Goal: Task Accomplishment & Management: Manage account settings

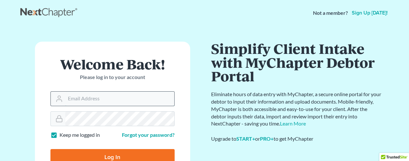
click at [125, 96] on input "Email Address" at bounding box center [119, 99] width 109 height 14
type input "[EMAIL_ADDRESS][DOMAIN_NAME]"
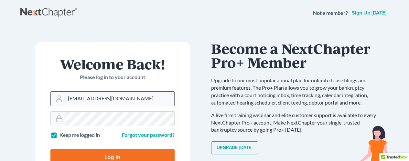
click at [50, 150] on input "Log In" at bounding box center [112, 158] width 124 height 16
type input "Thinking..."
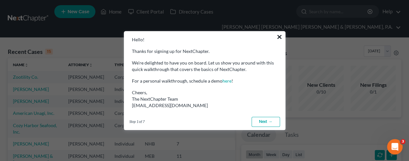
click at [279, 36] on button "×" at bounding box center [280, 37] width 6 height 10
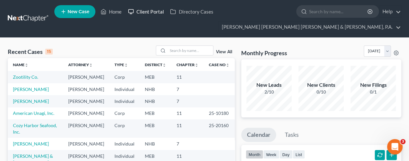
click at [146, 11] on link "Client Portal" at bounding box center [146, 12] width 42 height 12
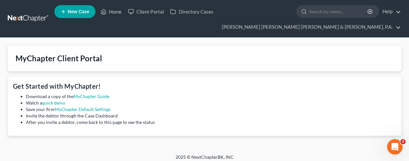
click at [120, 61] on div "MyChapter Client Portal" at bounding box center [205, 59] width 394 height 26
click at [107, 13] on link "Home" at bounding box center [111, 12] width 28 height 12
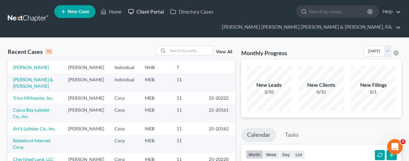
click at [133, 11] on icon at bounding box center [131, 12] width 6 height 8
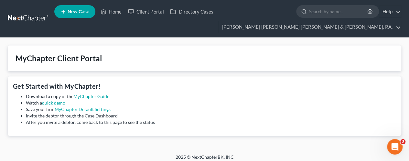
click at [52, 60] on div "MyChapter Client Portal" at bounding box center [59, 58] width 87 height 10
click at [88, 98] on link "MyChapter Guide" at bounding box center [91, 97] width 36 height 6
click at [120, 13] on link "Home" at bounding box center [111, 12] width 28 height 12
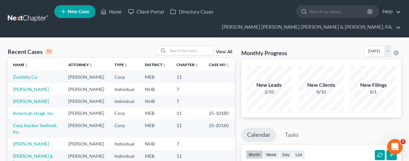
click at [47, 95] on td "Kennedy, Sarah" at bounding box center [35, 89] width 55 height 12
click at [41, 92] on link "Kennedy, Sarah" at bounding box center [31, 90] width 36 height 6
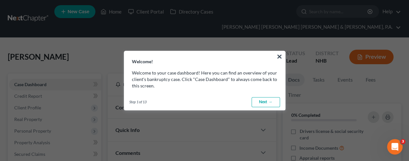
click at [264, 103] on link "Next →" at bounding box center [266, 102] width 28 height 10
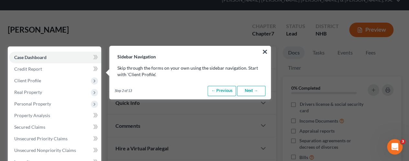
scroll to position [41, 0]
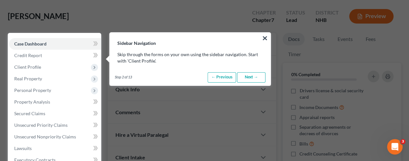
click at [246, 76] on link "Next →" at bounding box center [251, 77] width 28 height 10
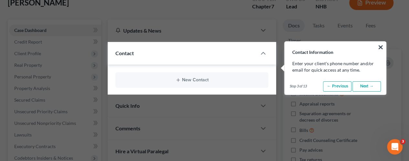
scroll to position [63, 0]
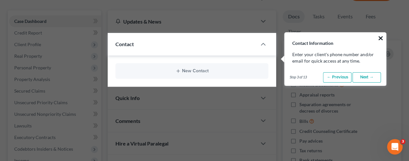
click at [381, 38] on button "×" at bounding box center [381, 38] width 6 height 10
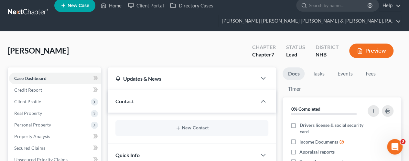
scroll to position [0, 0]
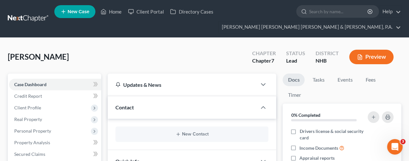
click at [151, 89] on div "Updates & News" at bounding box center [182, 85] width 149 height 22
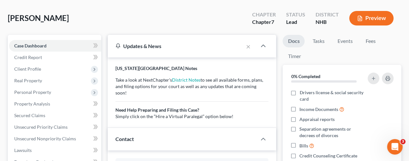
scroll to position [65, 0]
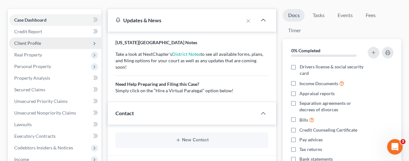
click at [39, 41] on span "Client Profile" at bounding box center [27, 43] width 27 height 6
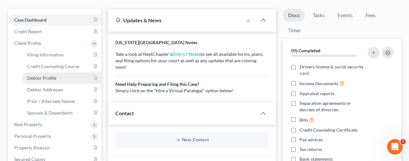
click at [50, 77] on span "Debtor Profile" at bounding box center [41, 78] width 29 height 6
select select "0"
select select "1"
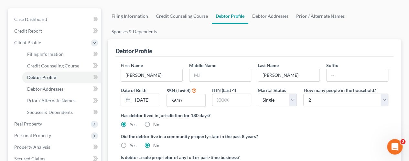
scroll to position [65, 0]
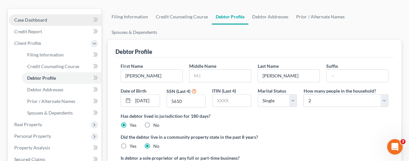
click at [38, 19] on span "Case Dashboard" at bounding box center [30, 20] width 33 height 6
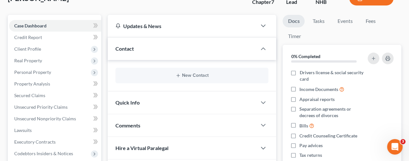
scroll to position [65, 0]
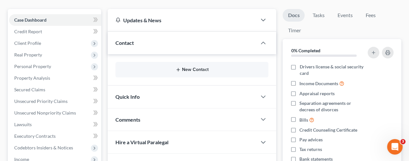
click at [193, 71] on button "New Contact" at bounding box center [192, 69] width 143 height 5
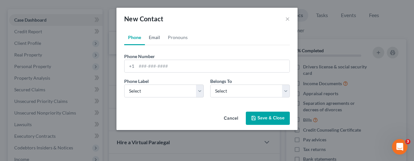
click at [156, 35] on link "Email" at bounding box center [154, 38] width 19 height 16
click at [136, 37] on link "Phone" at bounding box center [134, 38] width 21 height 16
click at [173, 39] on link "Pronouns" at bounding box center [178, 38] width 28 height 16
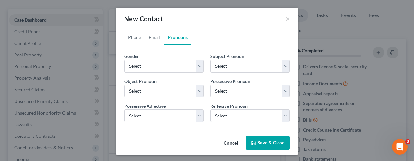
click at [281, 19] on div "New Contact ×" at bounding box center [207, 19] width 181 height 22
click at [285, 18] on button "×" at bounding box center [287, 19] width 5 height 8
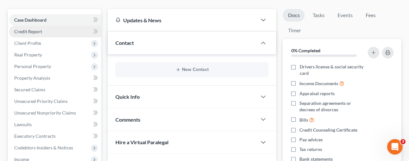
click at [59, 31] on link "Credit Report" at bounding box center [55, 32] width 92 height 12
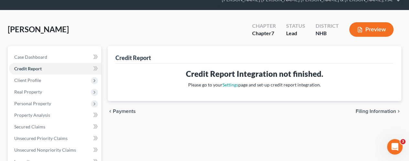
scroll to position [32, 0]
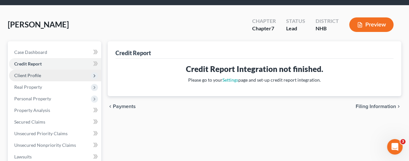
click at [43, 79] on span "Client Profile" at bounding box center [55, 76] width 92 height 12
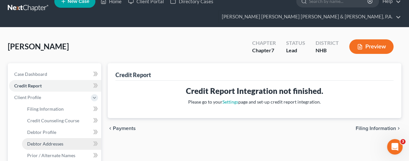
scroll to position [0, 0]
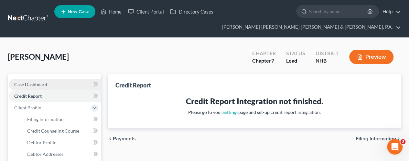
click at [50, 86] on link "Case Dashboard" at bounding box center [55, 85] width 92 height 12
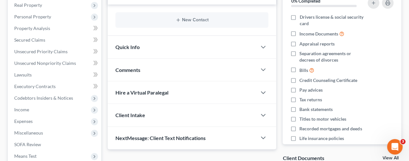
scroll to position [129, 0]
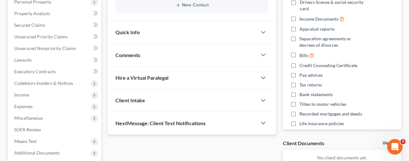
click at [141, 98] on span "Client Intake" at bounding box center [131, 100] width 30 height 6
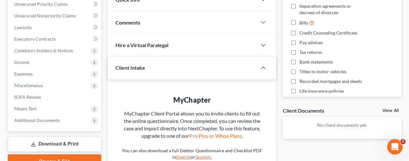
scroll to position [162, 0]
click at [391, 145] on icon "Open Intercom Messenger" at bounding box center [394, 146] width 11 height 11
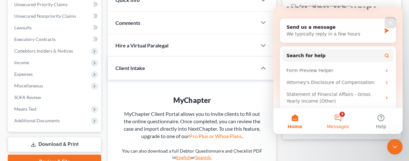
scroll to position [65, 0]
click at [339, 123] on button "3 Messages" at bounding box center [337, 121] width 43 height 26
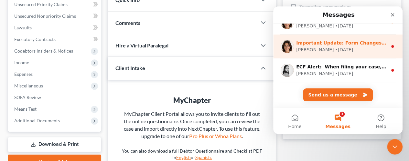
scroll to position [0, 0]
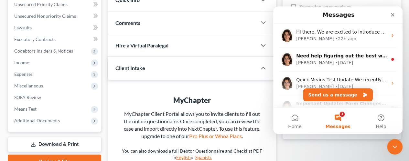
click at [177, 117] on div "MyChapter Client Portal allows you to invite clients to fill out the online que…" at bounding box center [192, 125] width 143 height 29
click at [393, 13] on icon "Close" at bounding box center [392, 14] width 5 height 5
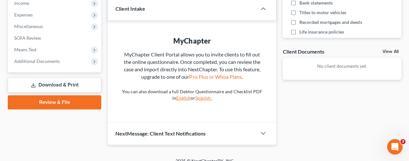
scroll to position [227, 0]
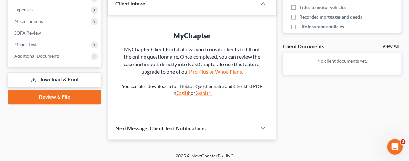
click at [180, 90] on link "English" at bounding box center [183, 93] width 15 height 6
click at [222, 126] on div "NextMessage: Client Text Notifications" at bounding box center [182, 128] width 149 height 22
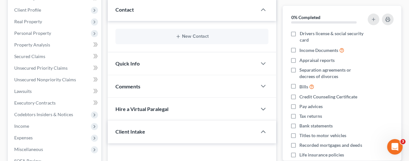
scroll to position [78, 0]
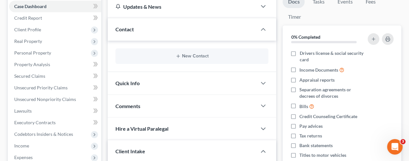
click at [227, 76] on div "Quick Info" at bounding box center [182, 83] width 149 height 22
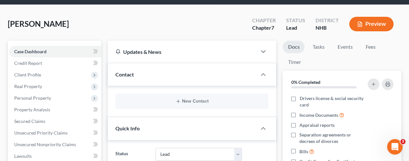
scroll to position [46, 0]
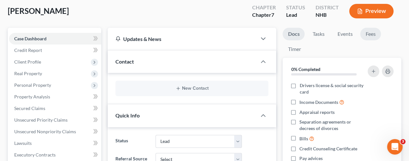
click at [374, 34] on link "Fees" at bounding box center [371, 34] width 21 height 13
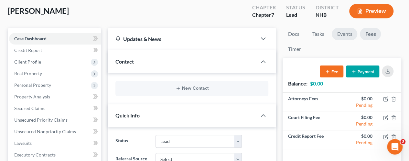
click at [350, 34] on link "Events" at bounding box center [345, 34] width 26 height 13
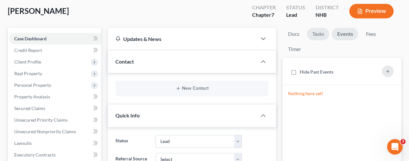
click at [314, 32] on link "Tasks" at bounding box center [318, 34] width 22 height 13
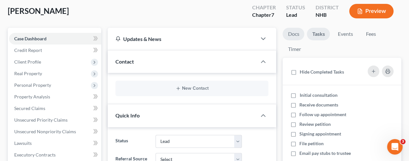
click at [298, 34] on link "Docs" at bounding box center [294, 34] width 22 height 13
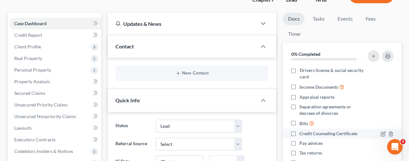
scroll to position [14, 0]
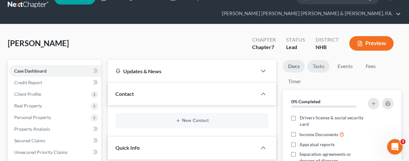
click at [318, 68] on link "Tasks" at bounding box center [318, 66] width 22 height 13
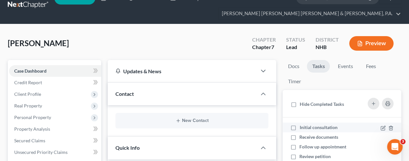
click at [300, 127] on label "Initial consultation" at bounding box center [321, 128] width 43 height 6
click at [302, 127] on input "Initial consultation" at bounding box center [304, 127] width 4 height 4
checkbox input "true"
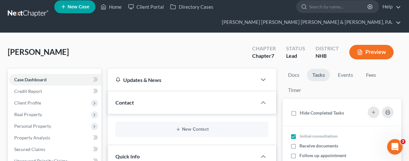
scroll to position [0, 0]
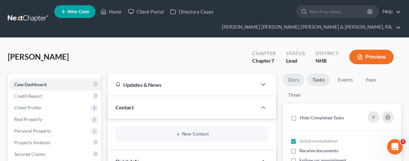
click at [293, 83] on link "Docs" at bounding box center [294, 80] width 22 height 13
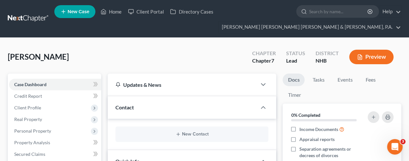
click at [241, 83] on div "Updates & News" at bounding box center [183, 85] width 134 height 7
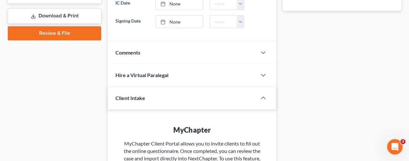
scroll to position [291, 0]
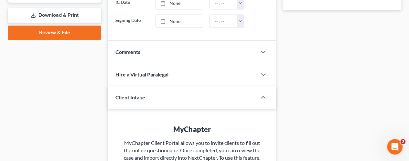
click at [250, 43] on div "Comments" at bounding box center [182, 52] width 149 height 22
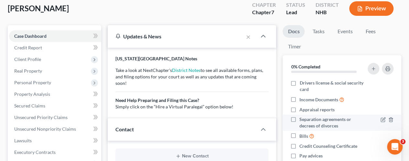
scroll to position [0, 0]
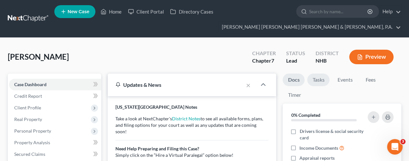
click at [325, 81] on link "Tasks" at bounding box center [318, 80] width 22 height 13
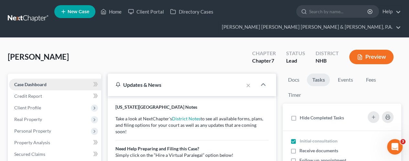
click at [30, 86] on span "Case Dashboard" at bounding box center [30, 85] width 32 height 6
click at [121, 11] on link "Home" at bounding box center [111, 12] width 28 height 12
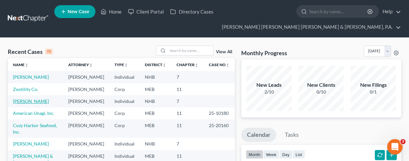
click at [29, 104] on link "Denneen, Joan" at bounding box center [31, 102] width 36 height 6
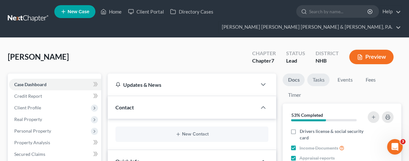
click at [322, 79] on link "Tasks" at bounding box center [318, 80] width 22 height 13
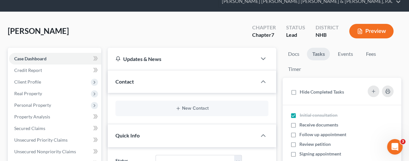
scroll to position [32, 0]
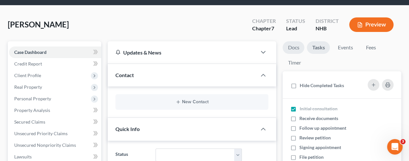
click at [298, 46] on link "Docs" at bounding box center [294, 47] width 22 height 13
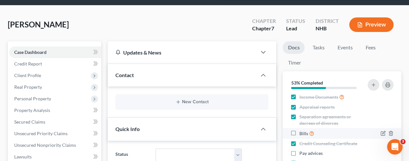
scroll to position [0, 0]
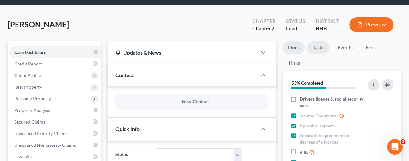
click at [319, 49] on link "Tasks" at bounding box center [318, 47] width 22 height 13
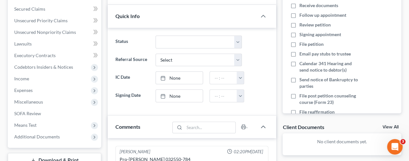
scroll to position [129, 0]
